Goal: Task Accomplishment & Management: Use online tool/utility

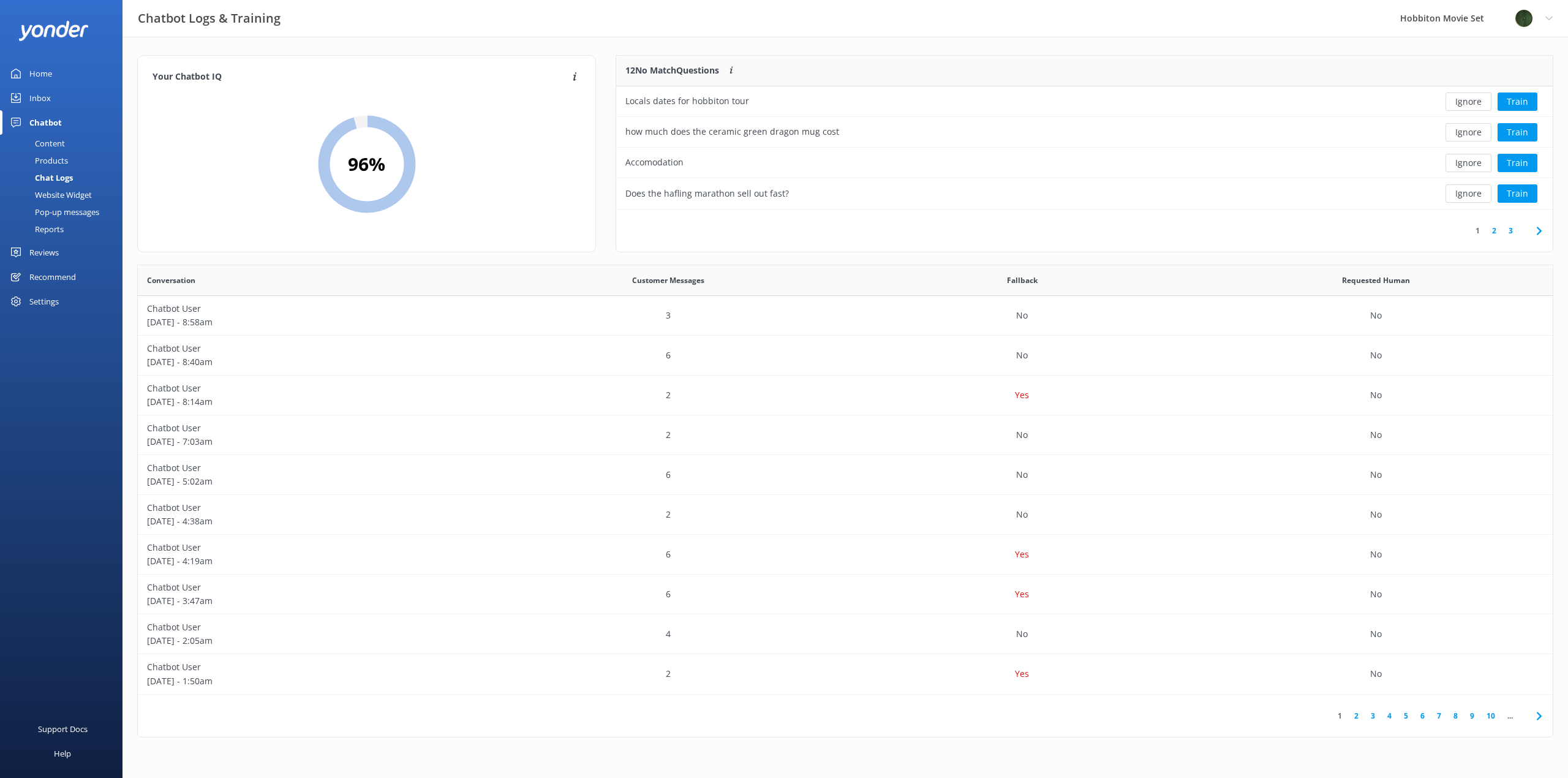
scroll to position [420, 1405]
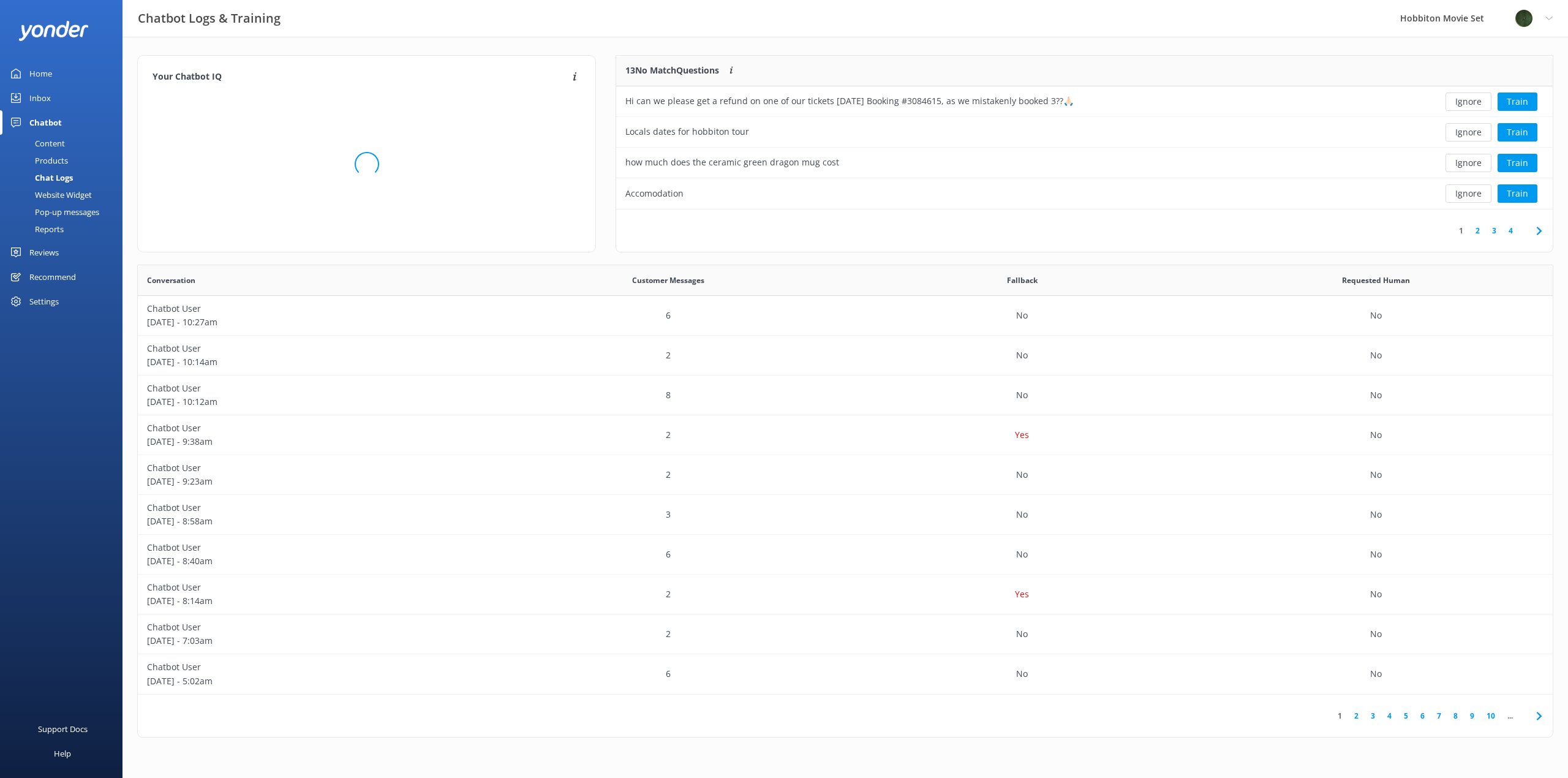
scroll to position [144, 927]
click at [1472, 195] on button "Ignore" at bounding box center [1468, 193] width 46 height 18
click at [1484, 164] on button "Ignore" at bounding box center [1468, 163] width 46 height 18
click at [1477, 164] on button "Ignore" at bounding box center [1468, 163] width 46 height 18
click at [1470, 134] on button "Ignore" at bounding box center [1468, 132] width 46 height 18
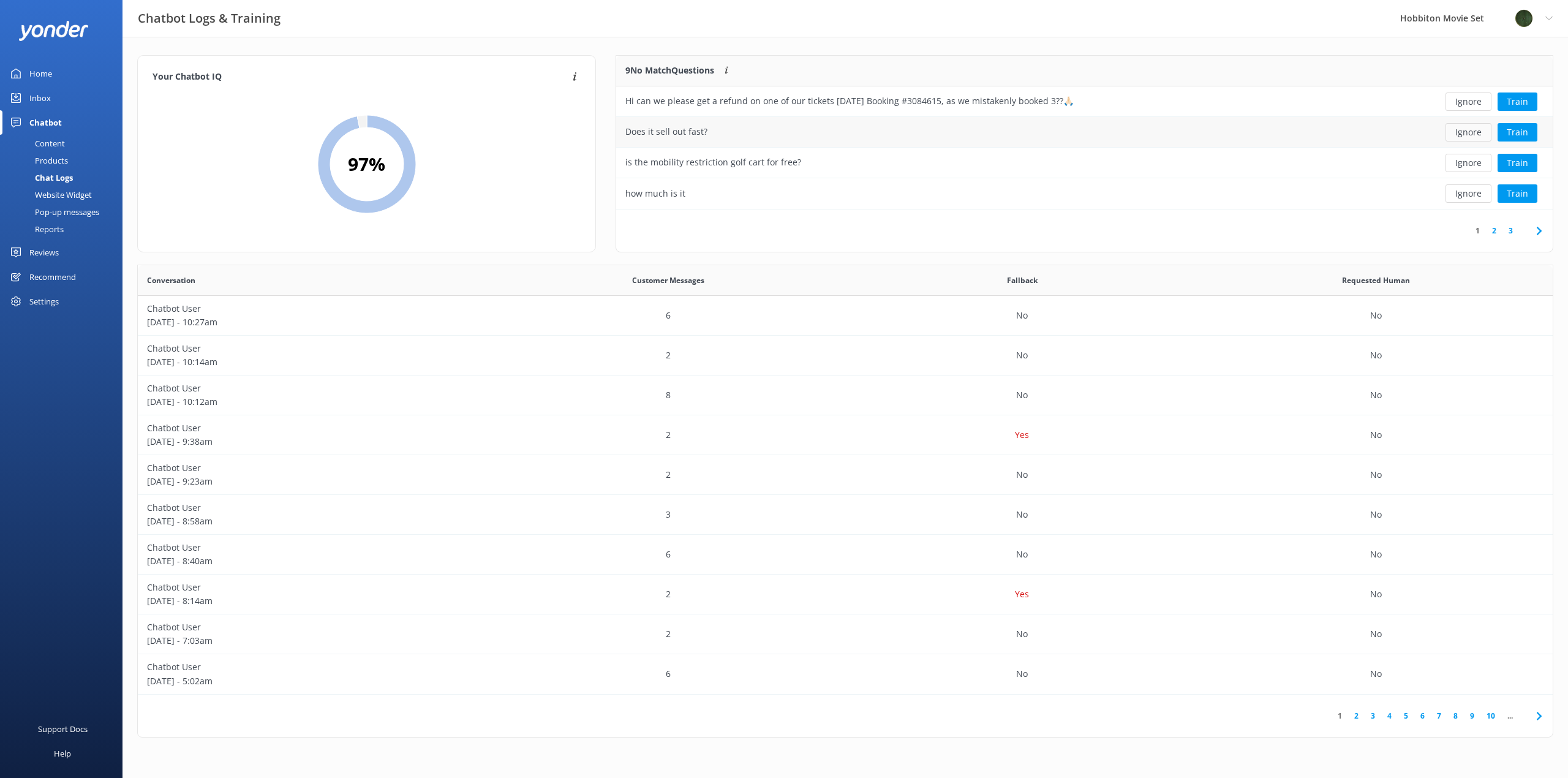
click at [1466, 135] on button "Ignore" at bounding box center [1468, 132] width 46 height 18
click at [1464, 137] on button "Ignore" at bounding box center [1468, 132] width 46 height 18
click at [1465, 136] on button "Ignore" at bounding box center [1468, 132] width 46 height 18
click at [1465, 136] on button "Ignore" at bounding box center [1468, 132] width 46 height 18
click at [1463, 104] on button "Ignore" at bounding box center [1468, 101] width 46 height 18
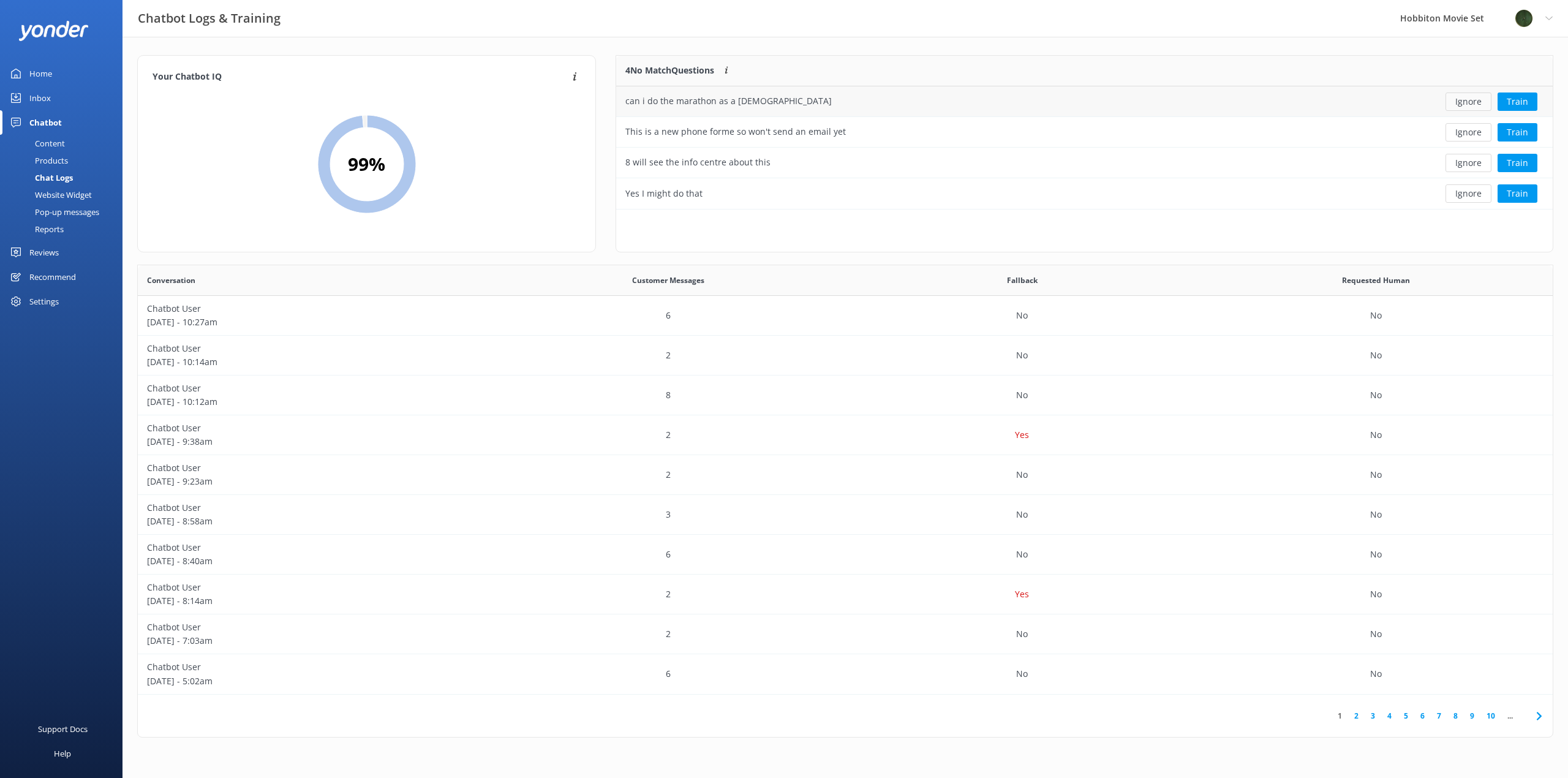
click at [1462, 103] on button "Ignore" at bounding box center [1468, 101] width 46 height 18
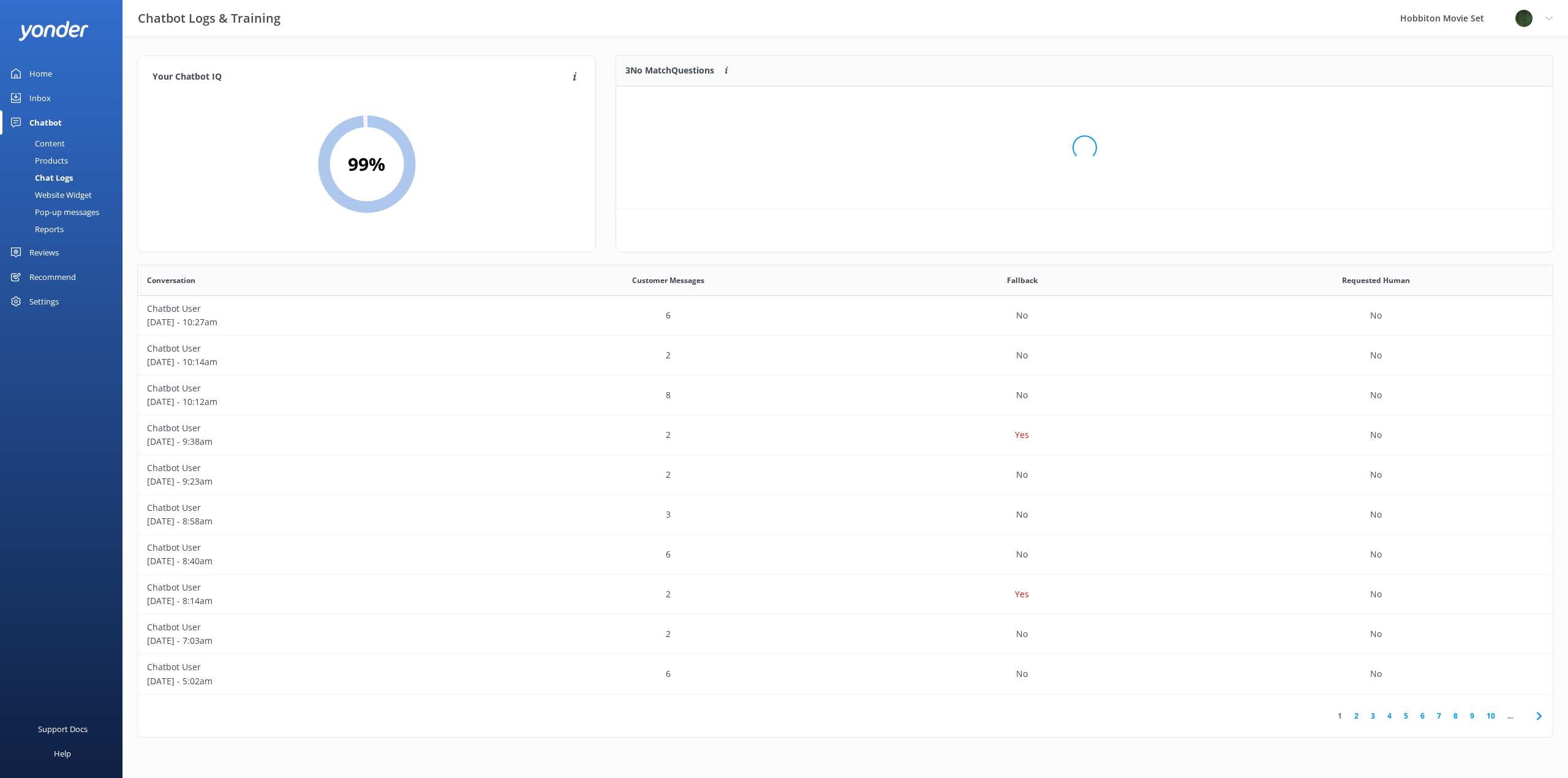
scroll to position [114, 927]
click at [1462, 103] on button "Ignore" at bounding box center [1468, 101] width 46 height 18
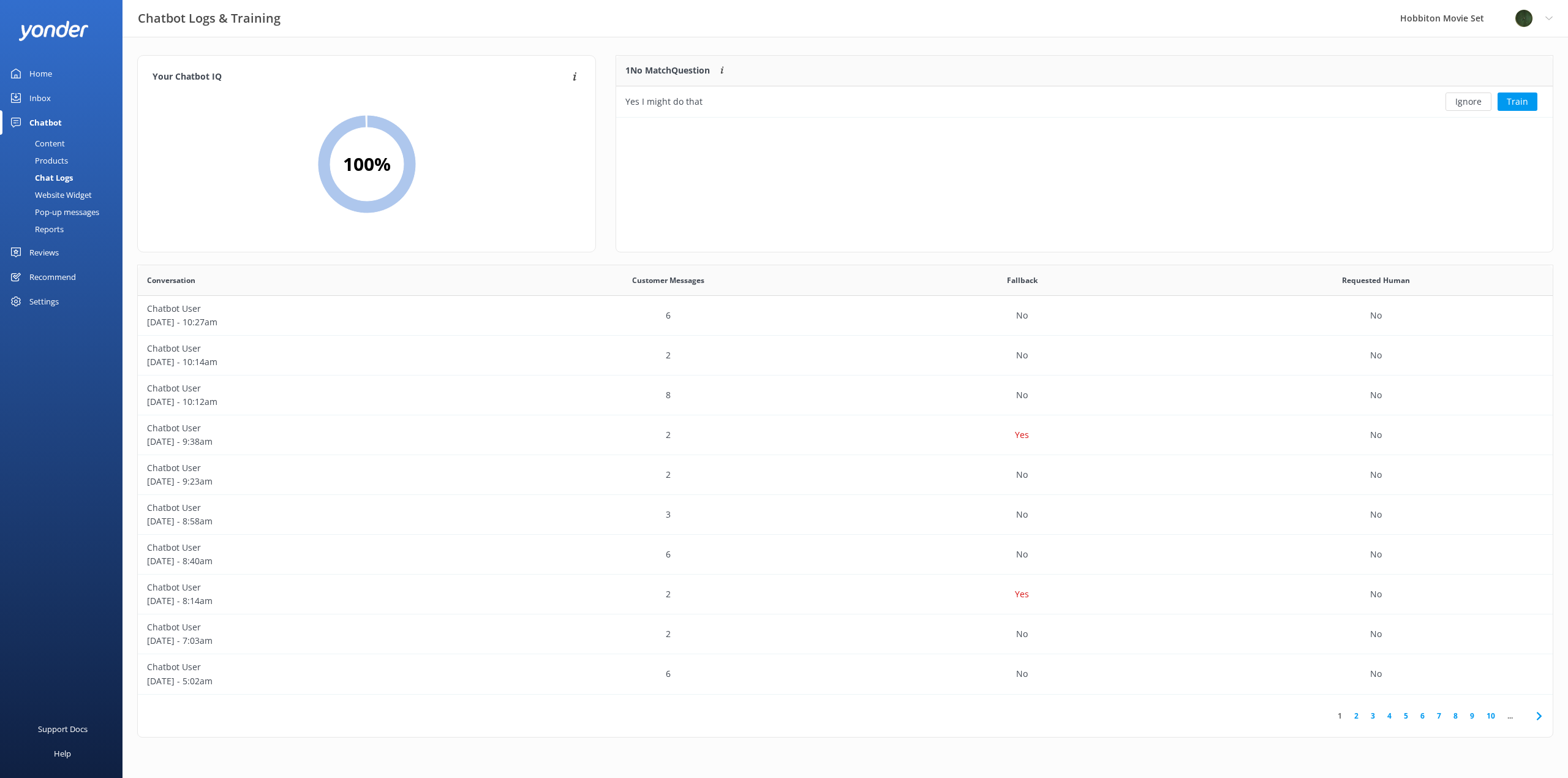
click at [1462, 103] on button "Ignore" at bounding box center [1468, 101] width 46 height 18
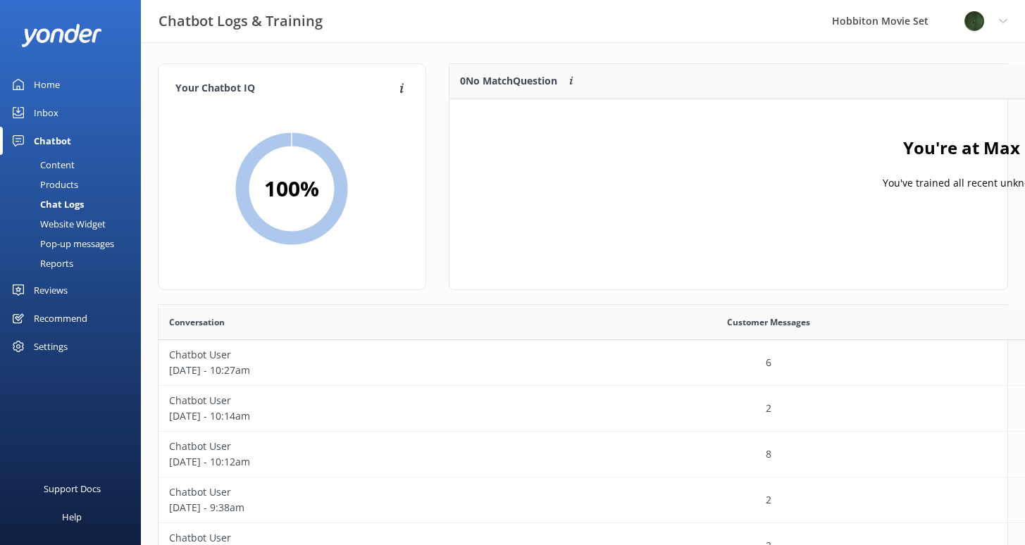
scroll to position [483, 839]
